Goal: Task Accomplishment & Management: Use online tool/utility

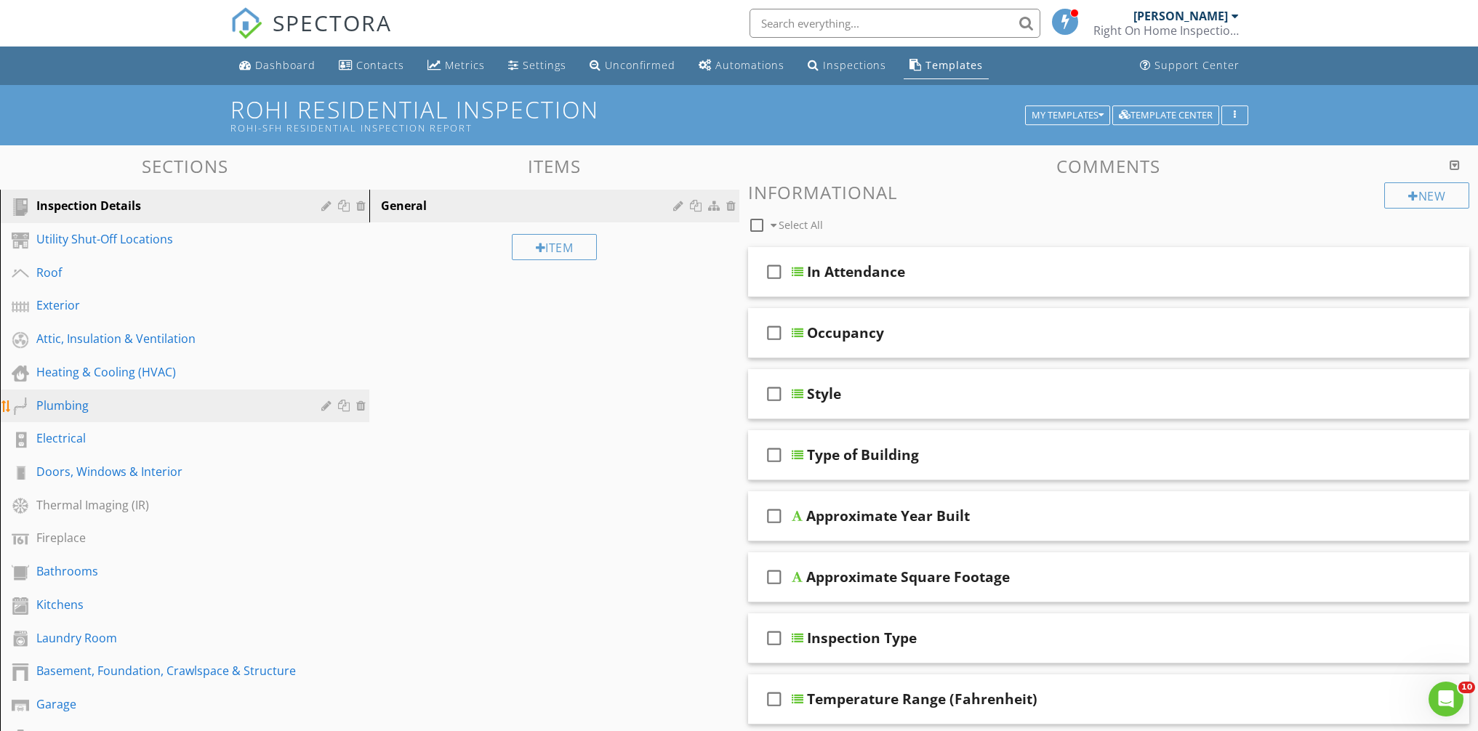
click at [87, 398] on div "Plumbing" at bounding box center [168, 405] width 264 height 17
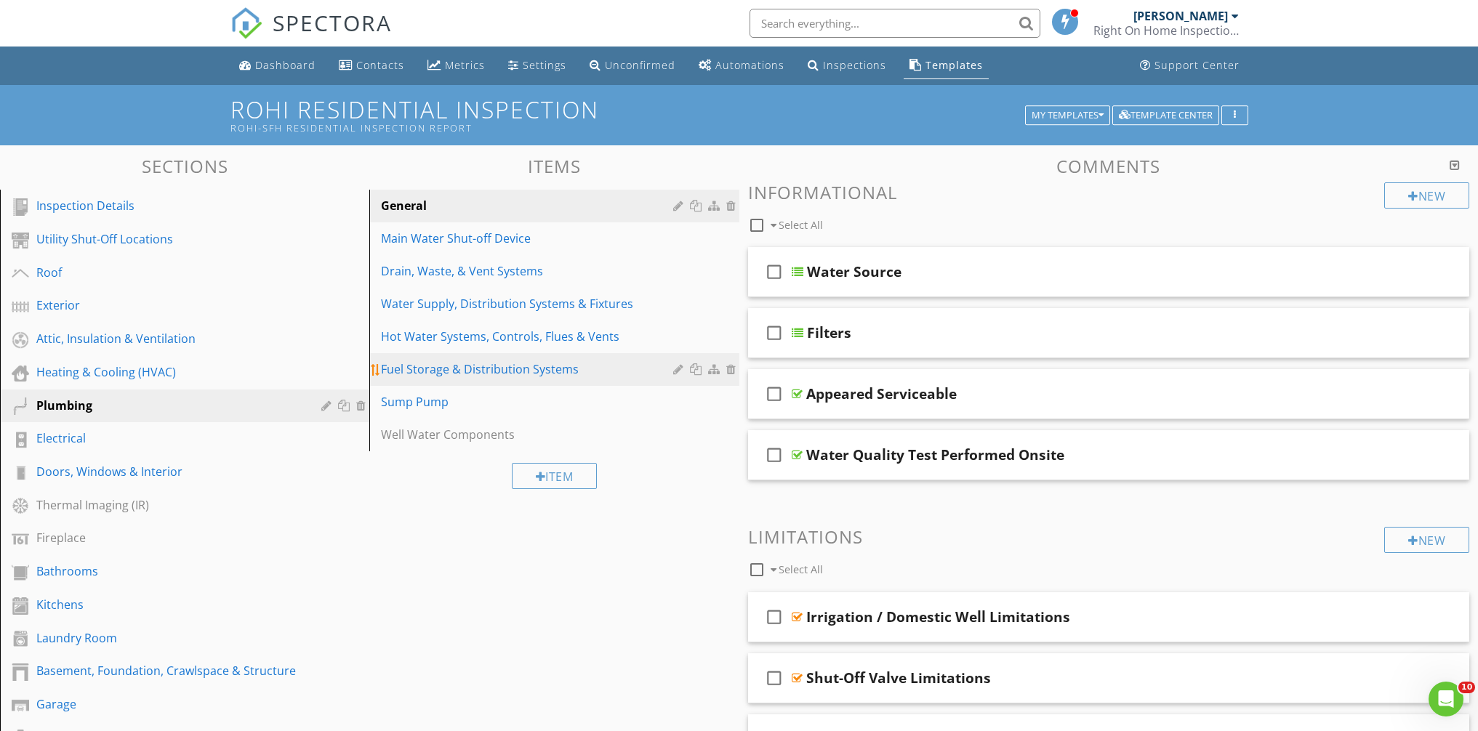
click at [420, 377] on div "Fuel Storage & Distribution Systems" at bounding box center [529, 369] width 296 height 17
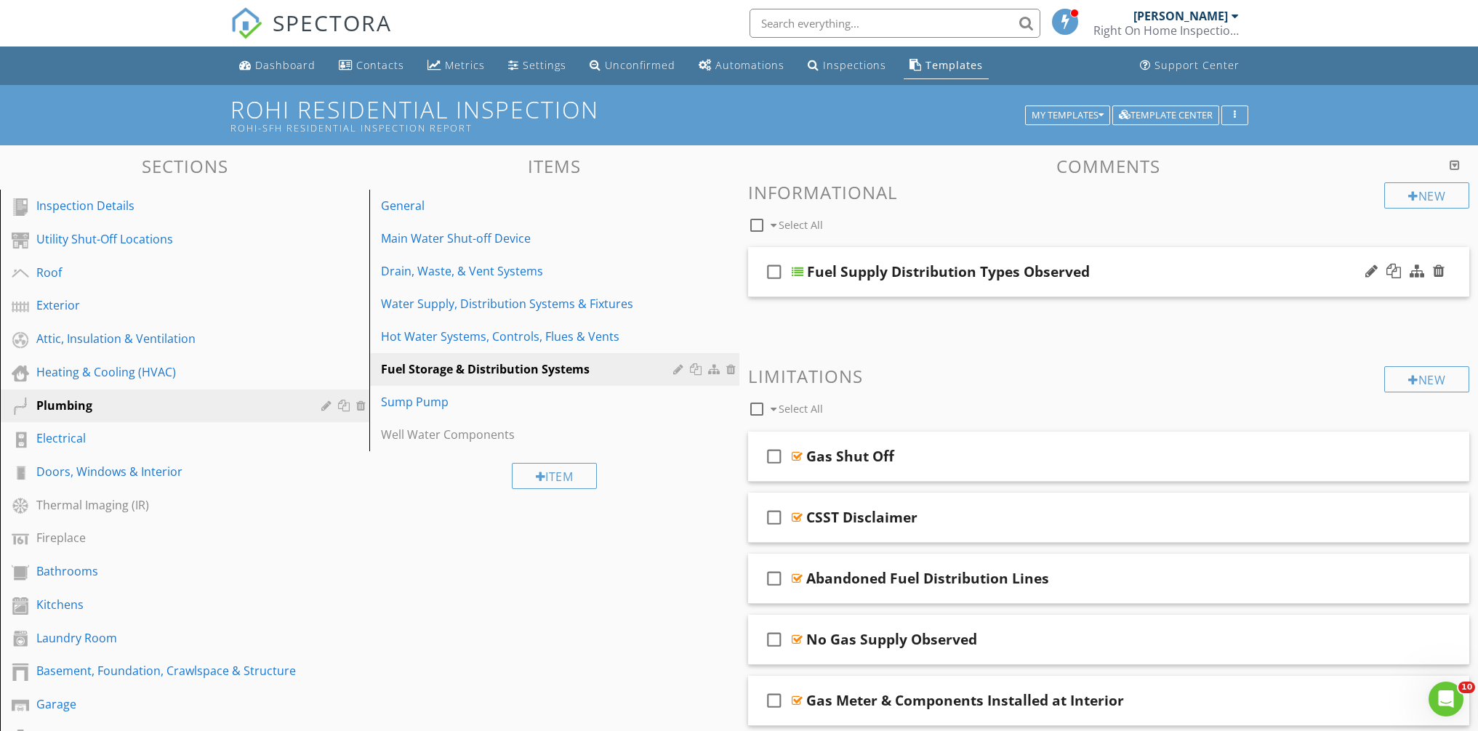
click at [1292, 267] on div "Fuel Supply Distribution Types Observed" at bounding box center [1066, 271] width 519 height 17
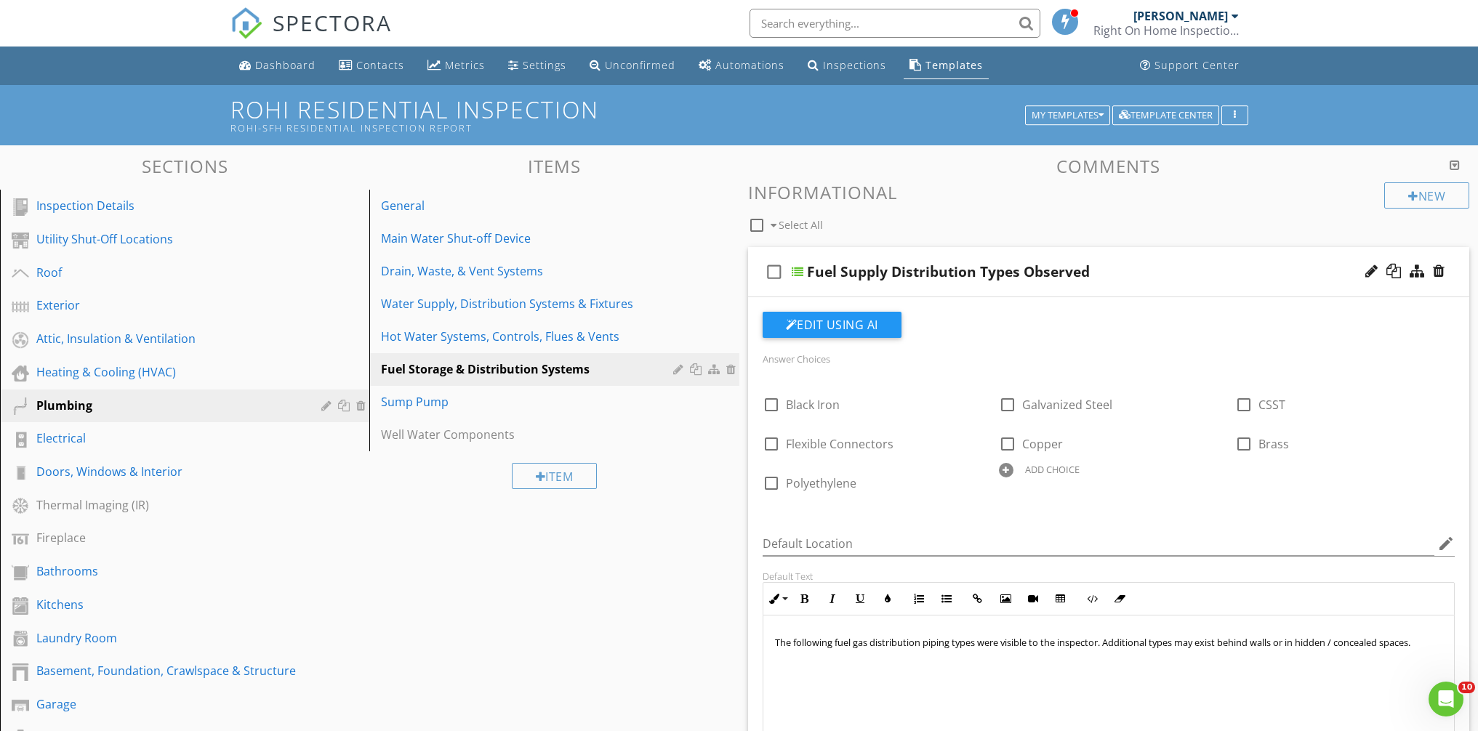
click at [1010, 275] on div "Fuel Supply Distribution Types Observed" at bounding box center [948, 271] width 283 height 17
click at [977, 275] on input "Fuel Supply Distribution Types Observed" at bounding box center [1066, 274] width 519 height 24
click at [853, 275] on input "Fuel Supply Distribution Type(s) Observed" at bounding box center [1066, 274] width 519 height 24
type input "Fuel Gas Distribution Type(s) Observed"
